Goal: Find specific page/section: Find specific page/section

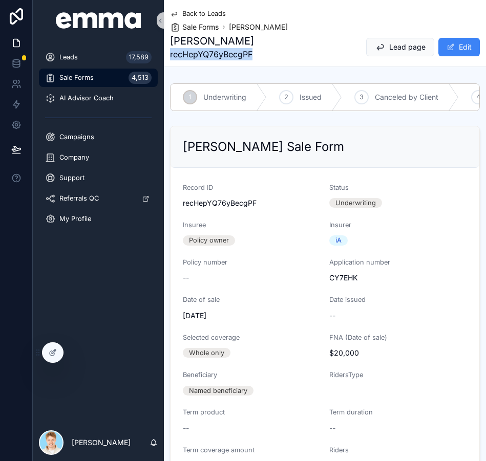
drag, startPoint x: 260, startPoint y: 56, endPoint x: 170, endPoint y: 56, distance: 90.6
click at [170, 56] on div "Sofia Ciccone recHepYQ76yBecgPF Lead page Edit" at bounding box center [325, 47] width 310 height 27
copy span "recHepYQ76yBecgPF"
